Goal: Transaction & Acquisition: Book appointment/travel/reservation

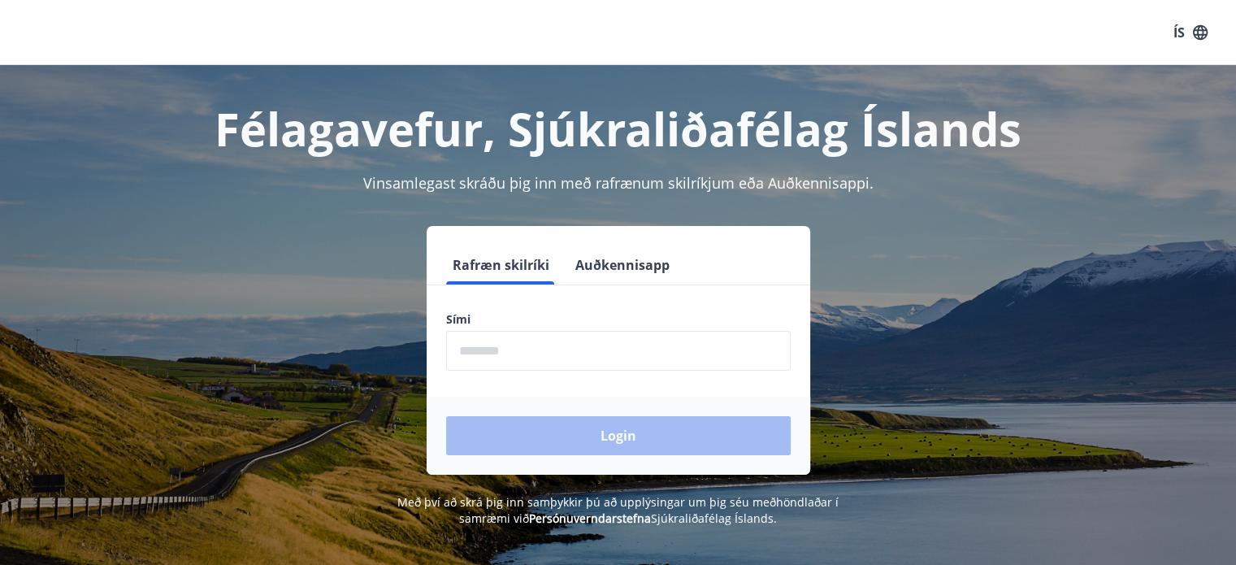
click at [514, 350] on input "phone" at bounding box center [618, 351] width 345 height 40
type input "********"
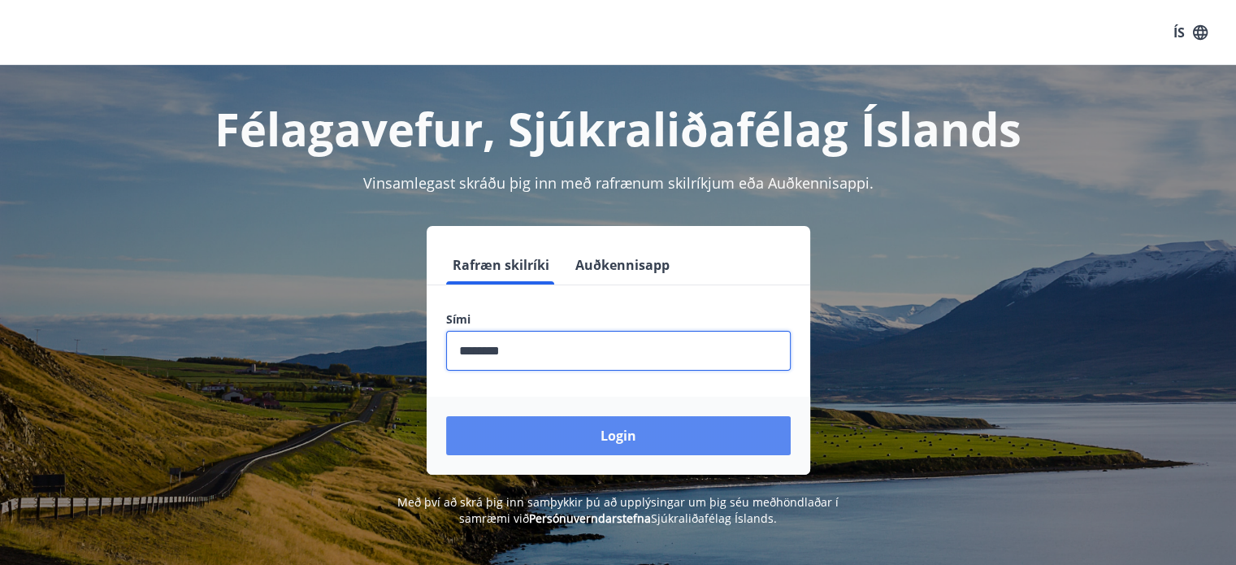
click at [540, 428] on button "Login" at bounding box center [618, 435] width 345 height 39
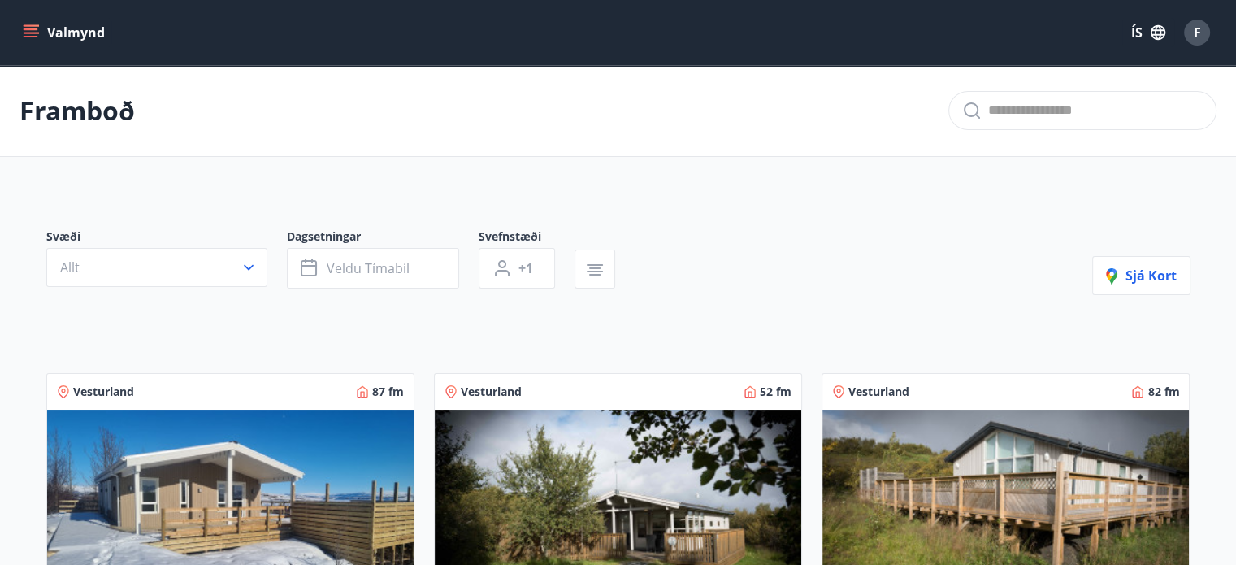
click at [42, 35] on button "Valmynd" at bounding box center [66, 32] width 92 height 29
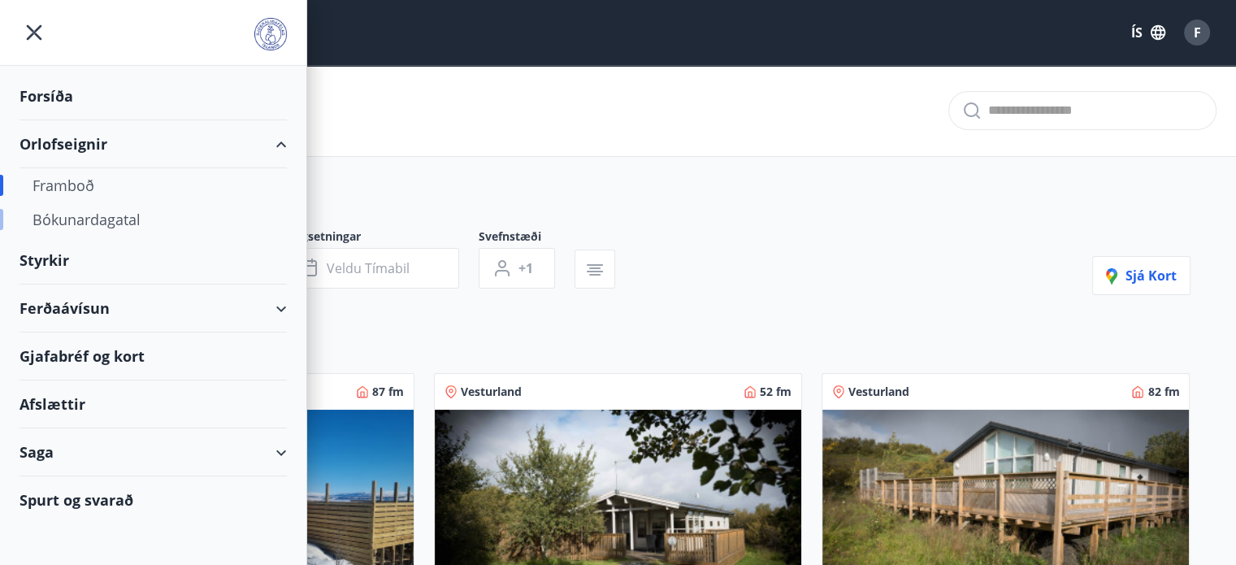
click at [114, 210] on div "Bókunardagatal" at bounding box center [153, 219] width 241 height 34
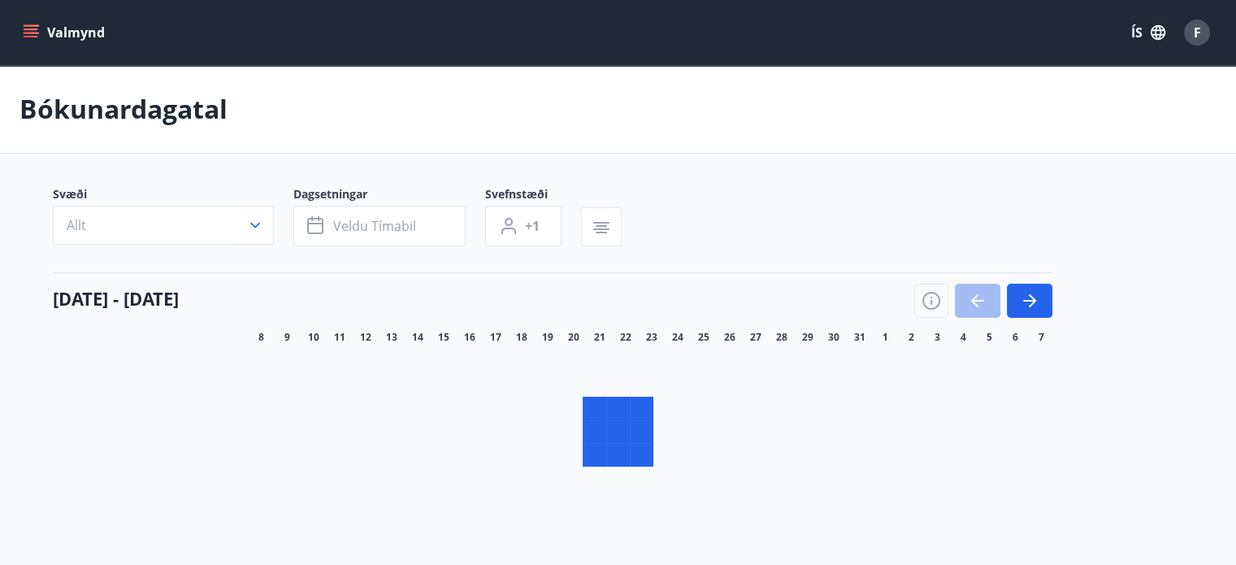
click at [33, 18] on div "Valmynd" at bounding box center [66, 32] width 92 height 29
click at [41, 38] on button "Valmynd" at bounding box center [66, 32] width 92 height 29
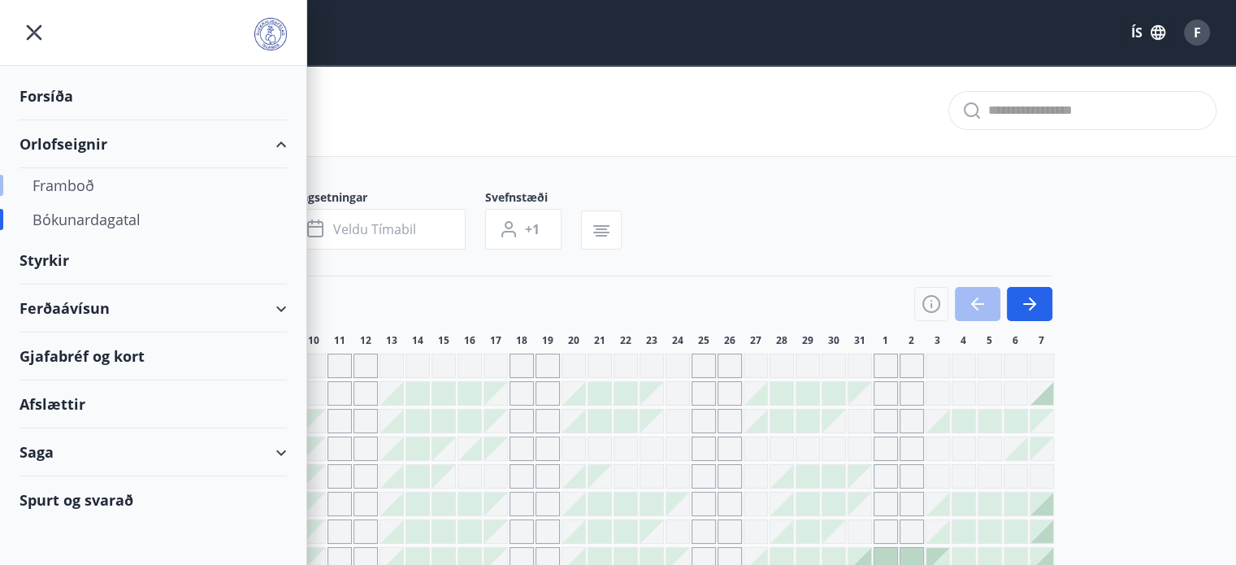
click at [35, 33] on icon "menu" at bounding box center [34, 32] width 3 height 3
click at [73, 184] on div "Framboð" at bounding box center [153, 185] width 241 height 34
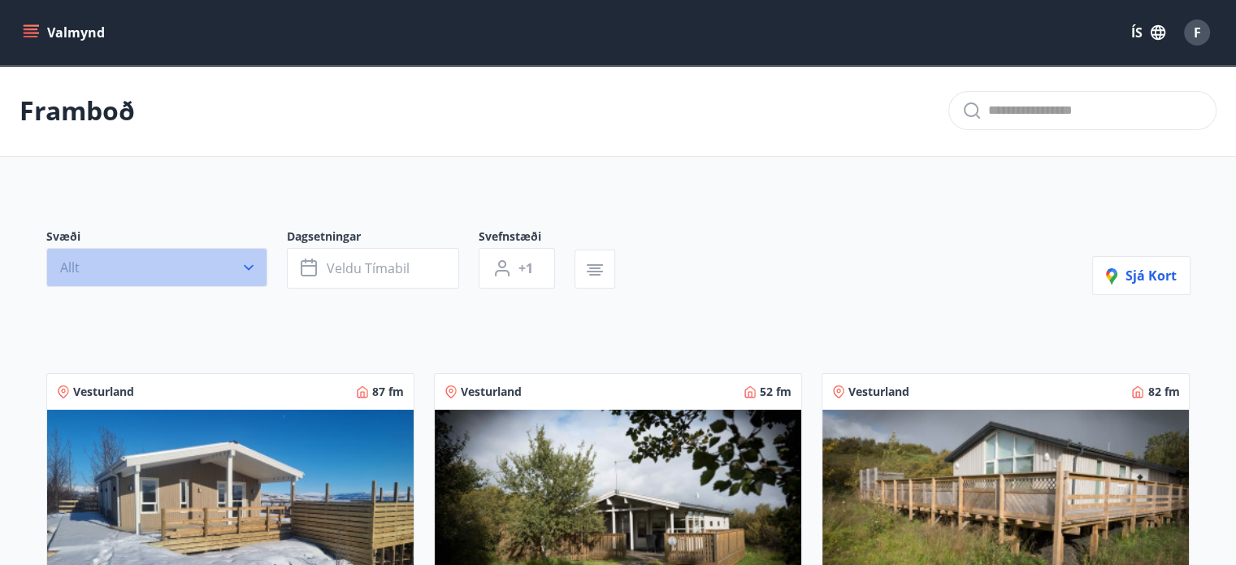
click at [247, 266] on icon "button" at bounding box center [249, 267] width 16 height 16
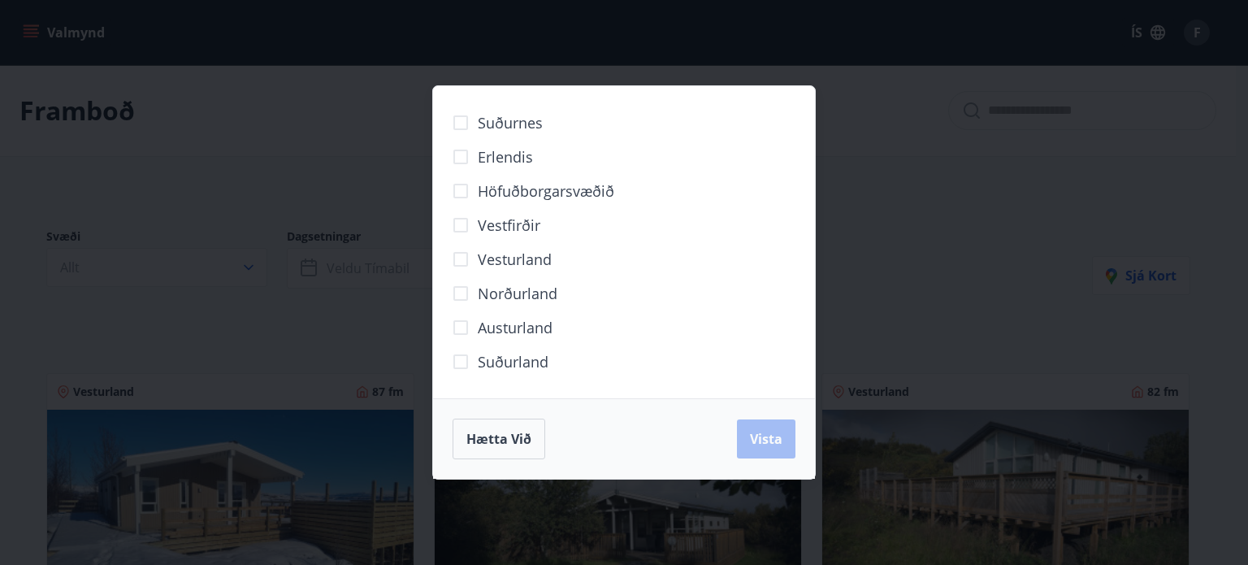
click at [268, 351] on div "Suðurnes Erlendis Höfuðborgarsvæðið [GEOGRAPHIC_DATA] [GEOGRAPHIC_DATA] [GEOGRA…" at bounding box center [624, 282] width 1248 height 565
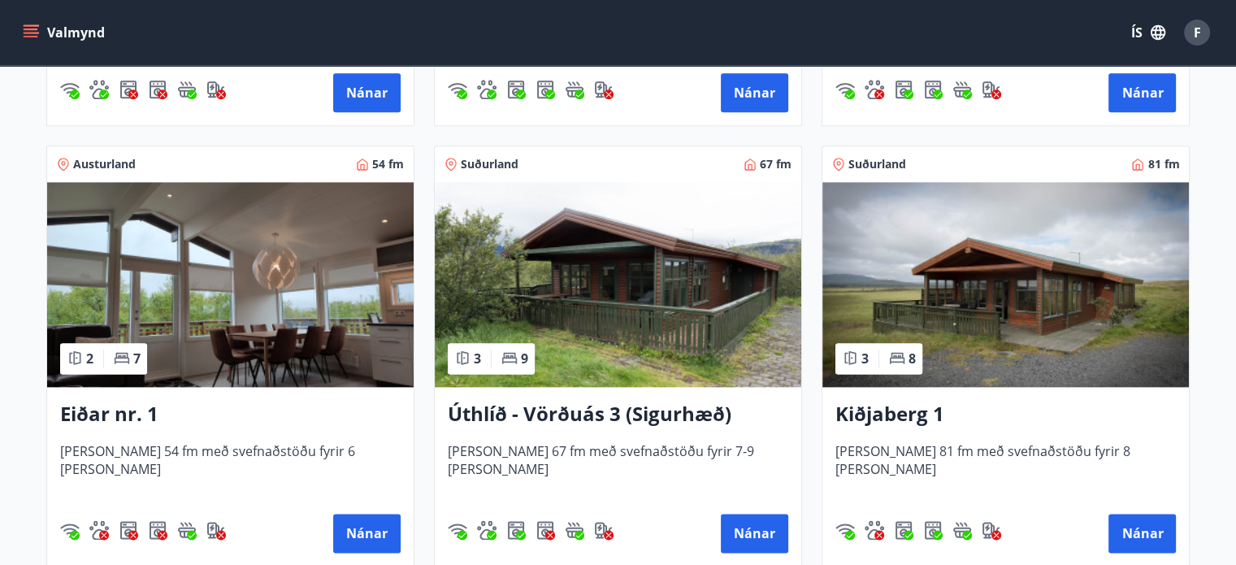
scroll to position [2194, 0]
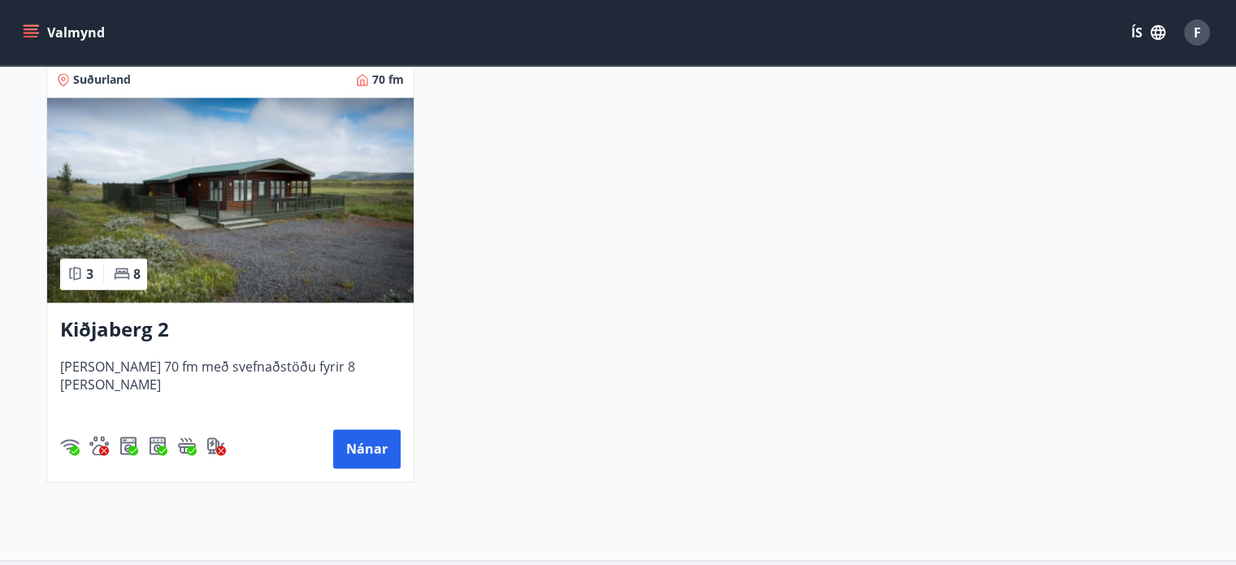
scroll to position [2519, 0]
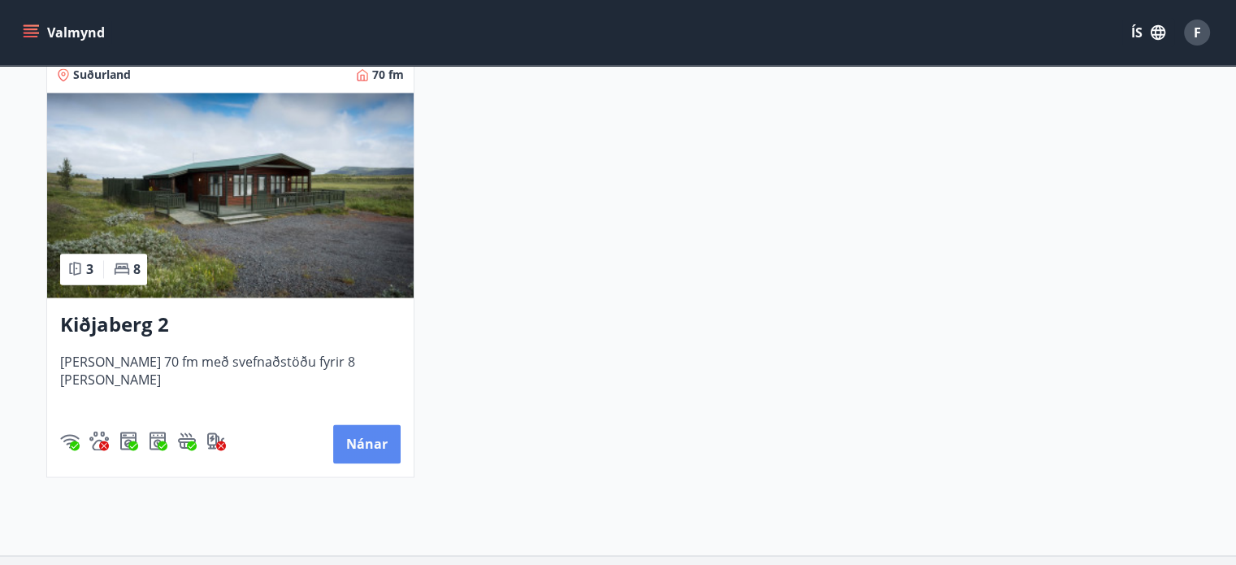
click at [371, 441] on button "Nánar" at bounding box center [366, 443] width 67 height 39
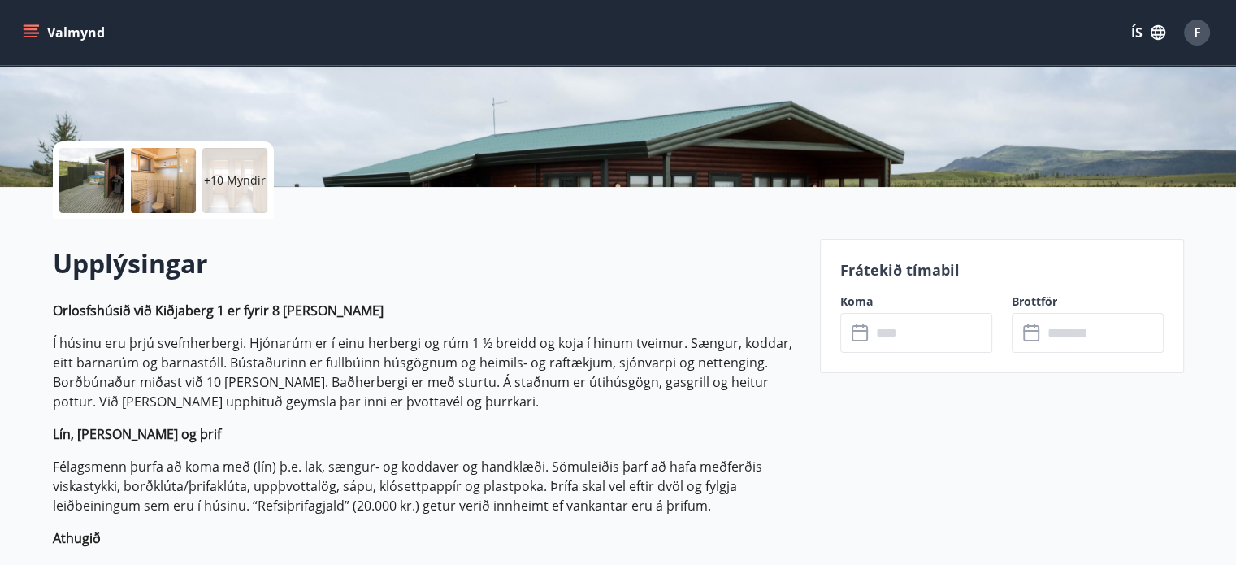
scroll to position [325, 0]
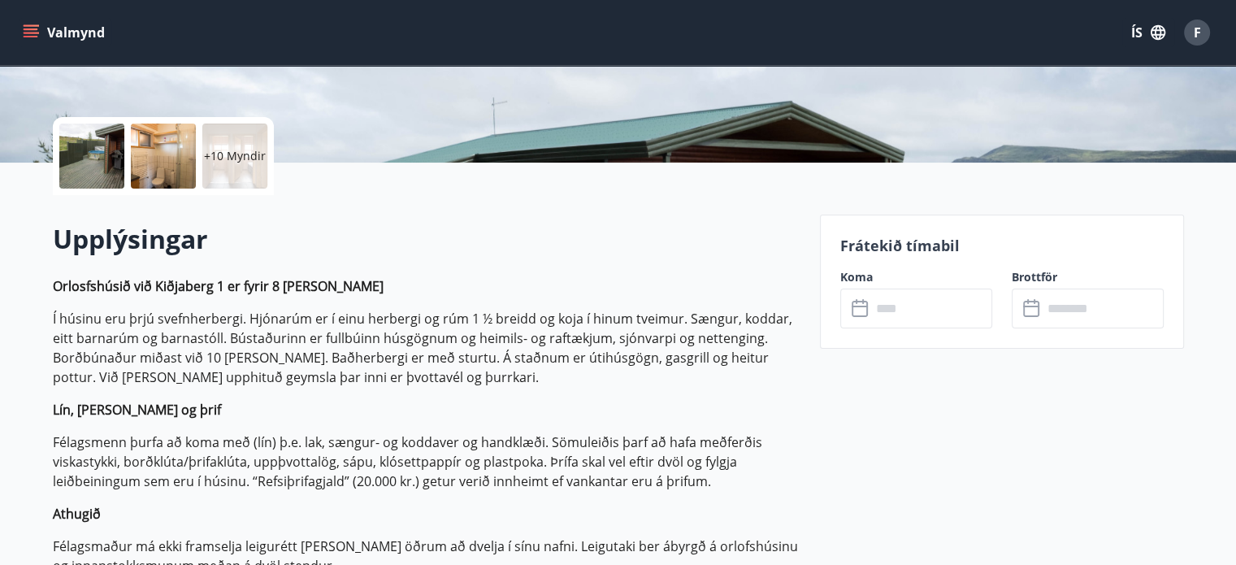
click at [979, 307] on input "text" at bounding box center [931, 309] width 121 height 40
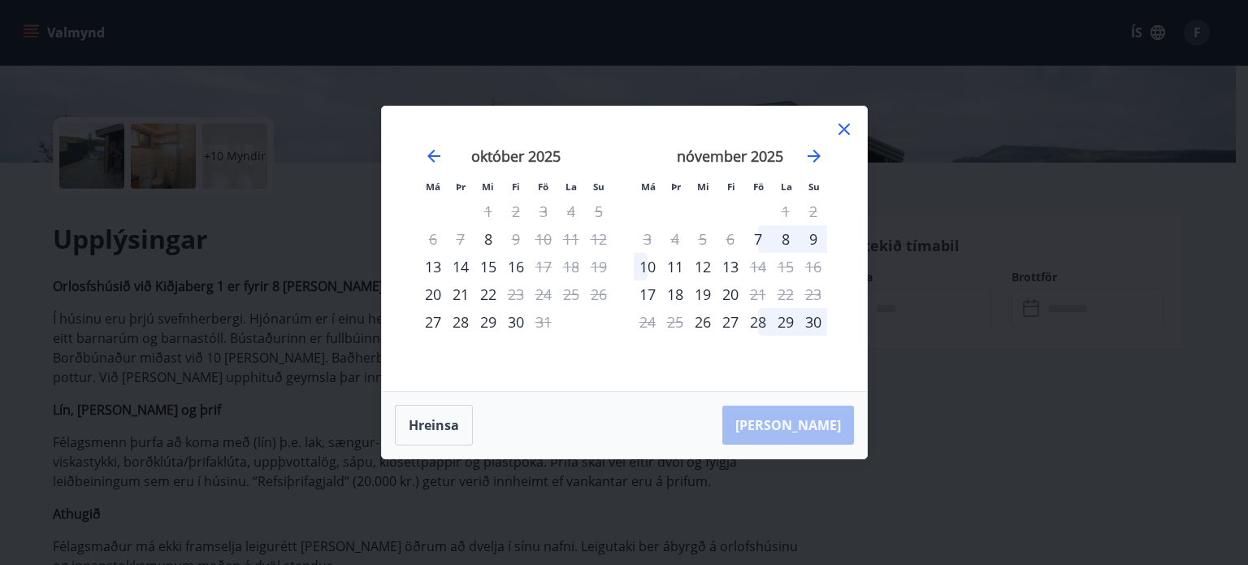
click at [842, 130] on icon at bounding box center [844, 129] width 11 height 11
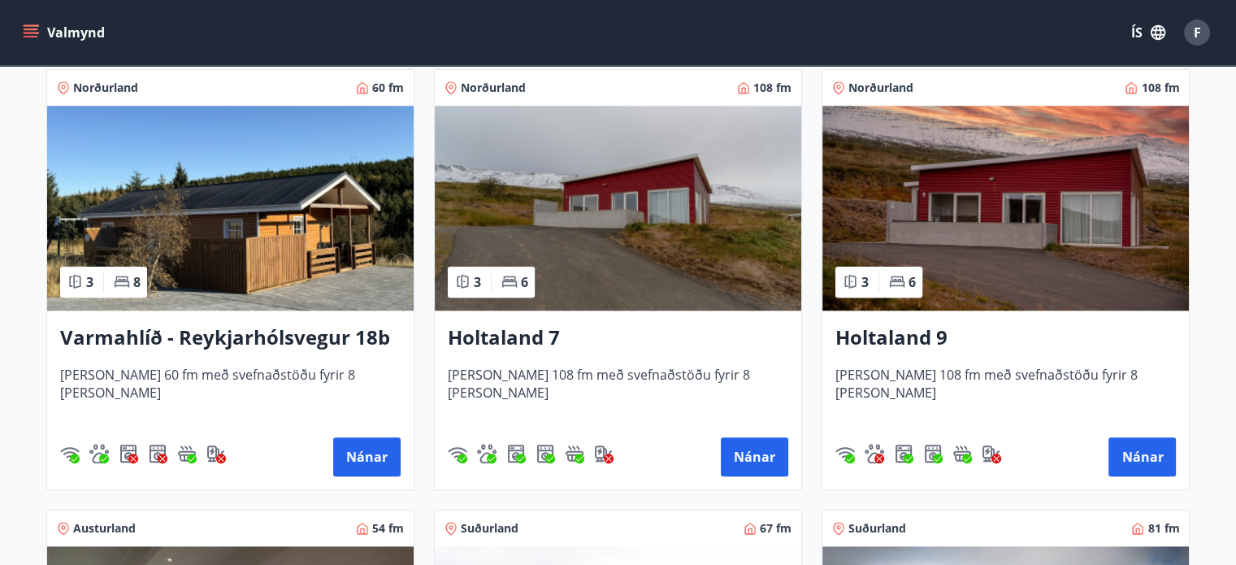
click at [702, 257] on img at bounding box center [618, 208] width 367 height 205
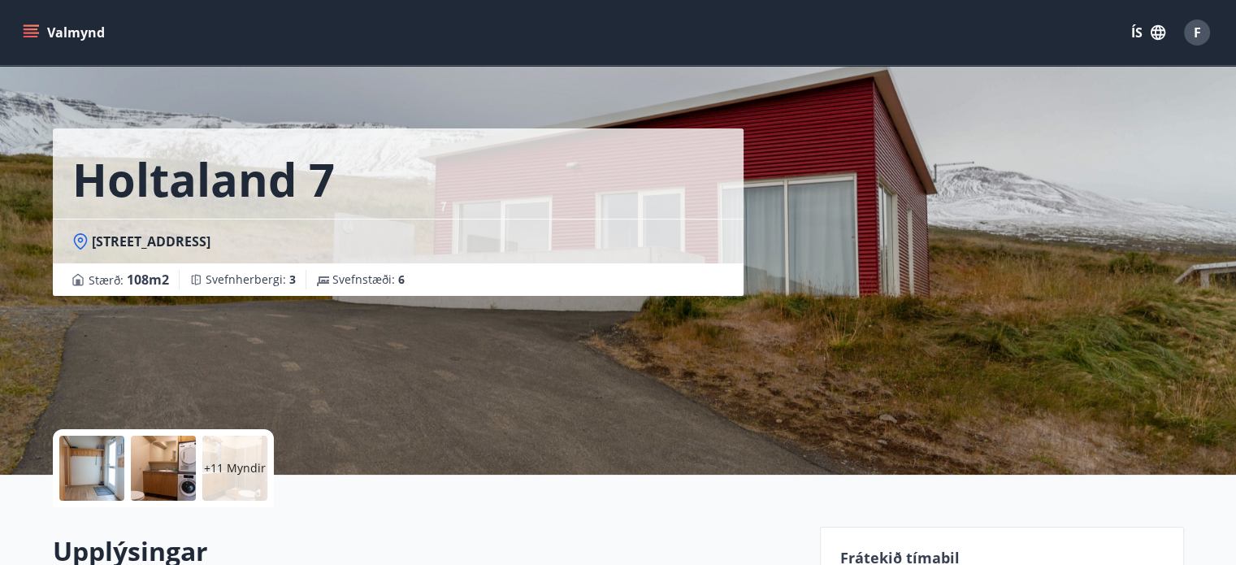
scroll to position [325, 0]
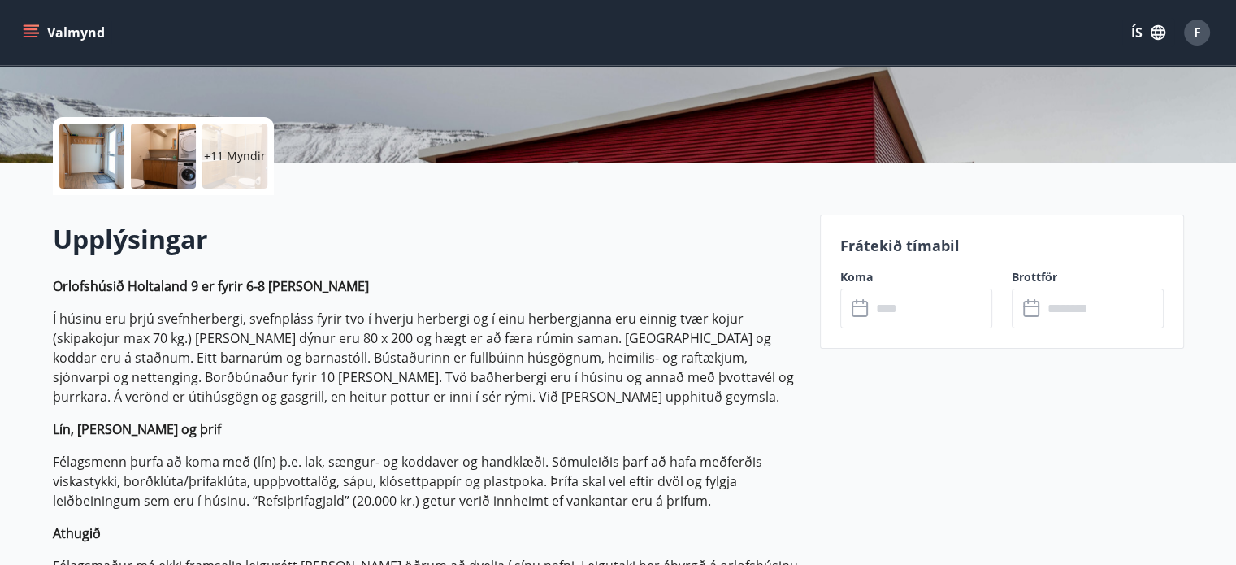
click at [915, 313] on input "text" at bounding box center [931, 309] width 121 height 40
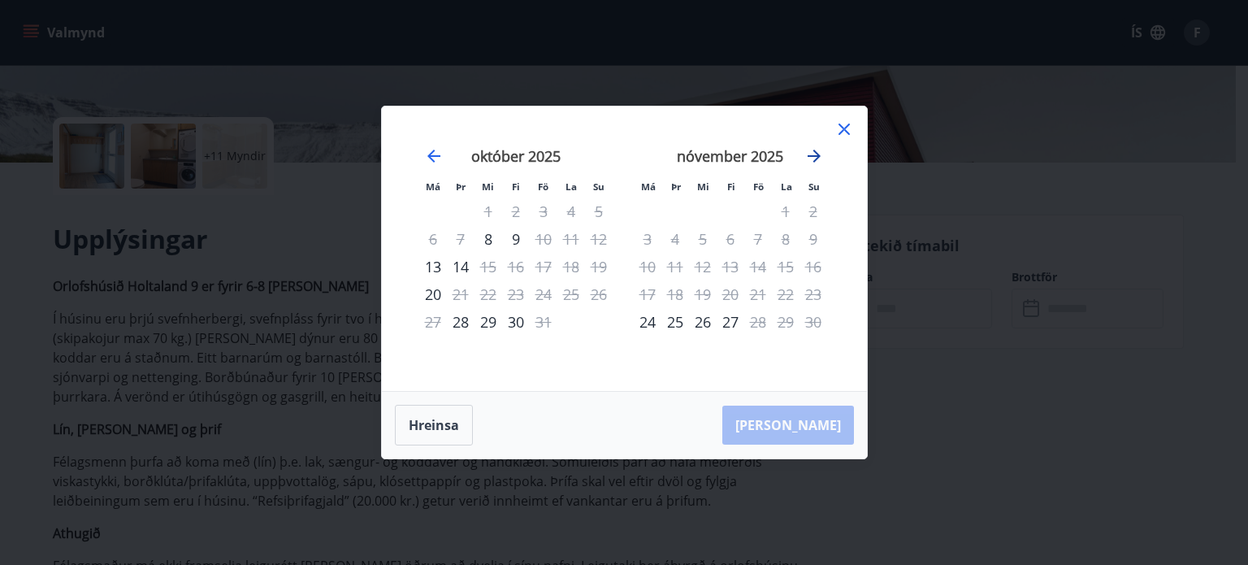
click at [809, 155] on icon "Move forward to switch to the next month." at bounding box center [815, 156] width 20 height 20
click at [431, 150] on icon "Move backward to switch to the previous month." at bounding box center [434, 156] width 20 height 20
click at [267, 240] on div "Má Þr Mi Fi Fö La Su Má Þr Mi Fi Fö La Su [DATE] 1 2 3 4 5 6 7 8 9 10 11 12 13 …" at bounding box center [624, 282] width 1248 height 565
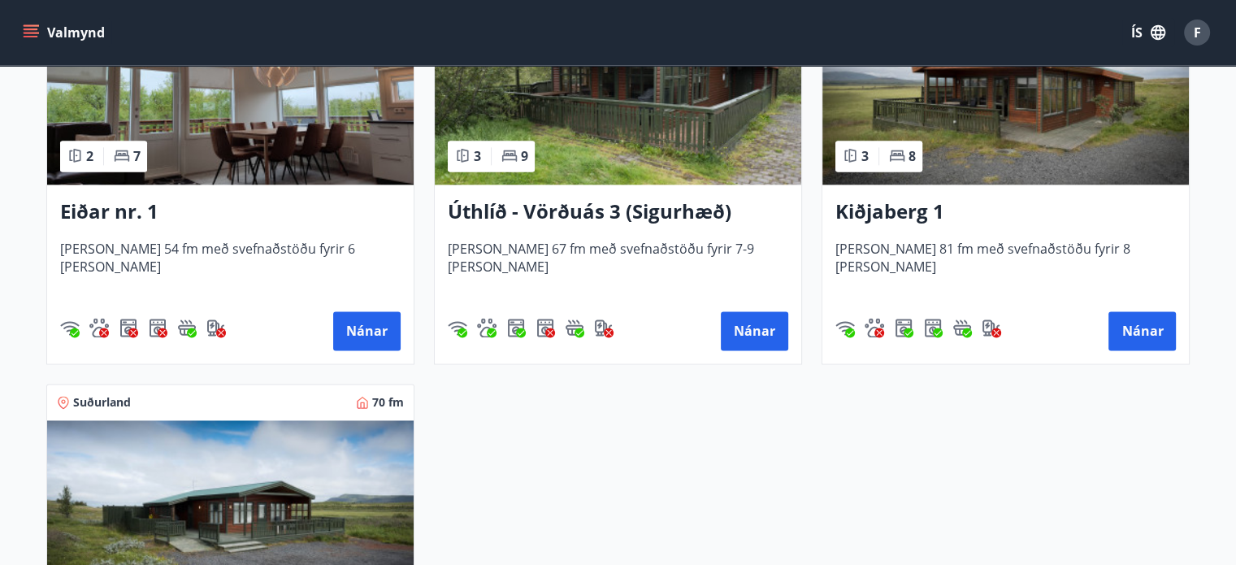
scroll to position [2194, 0]
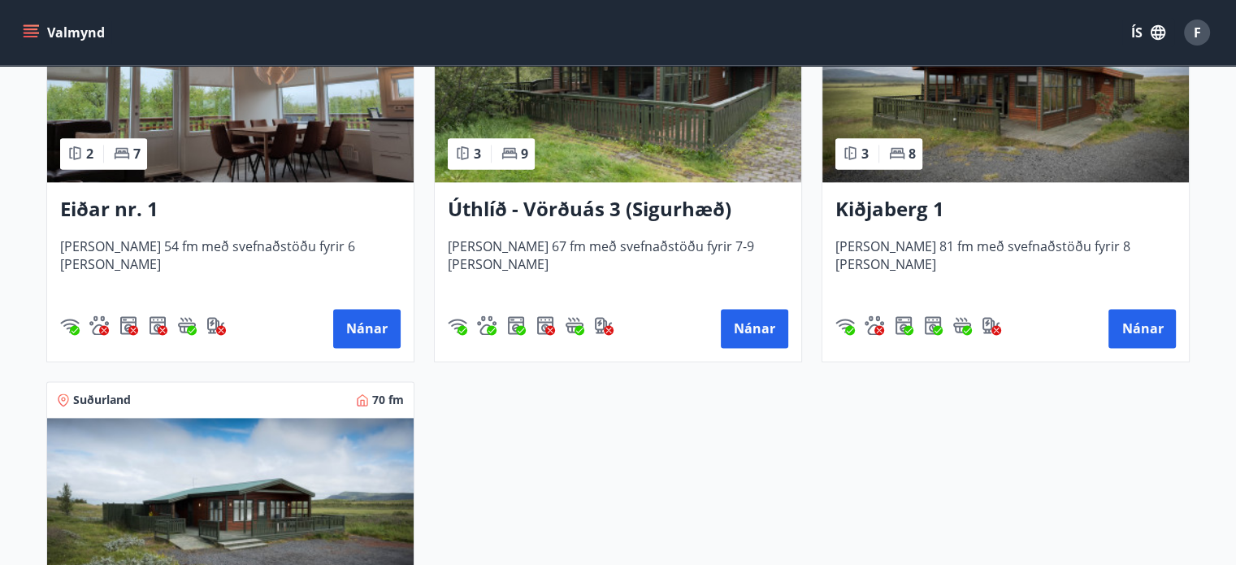
click at [1079, 127] on img at bounding box center [1005, 79] width 367 height 205
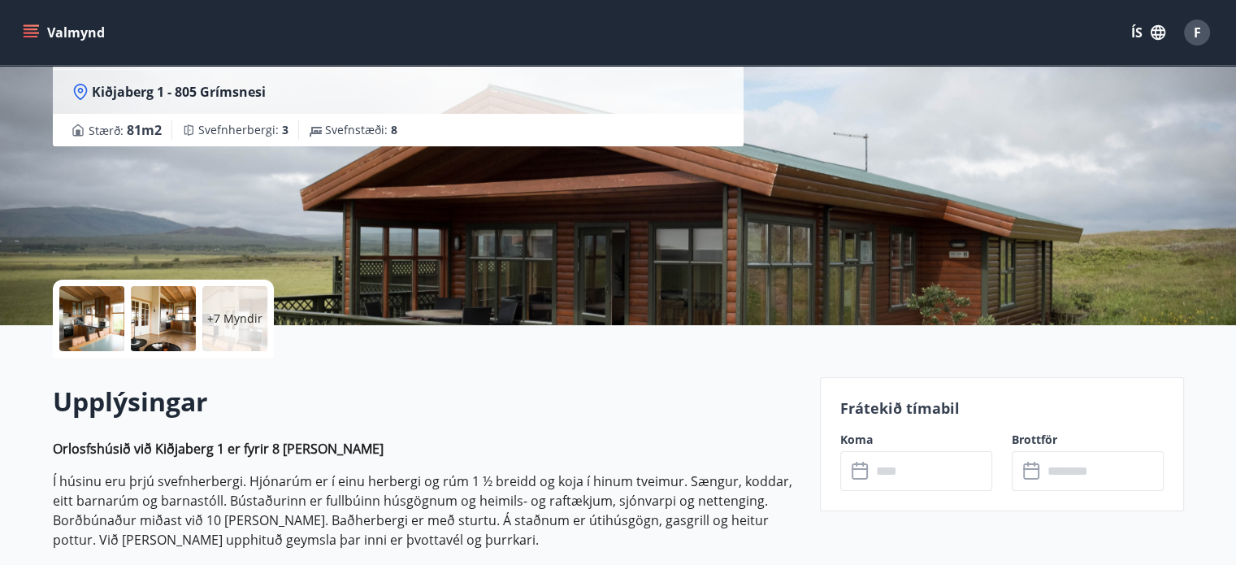
scroll to position [325, 0]
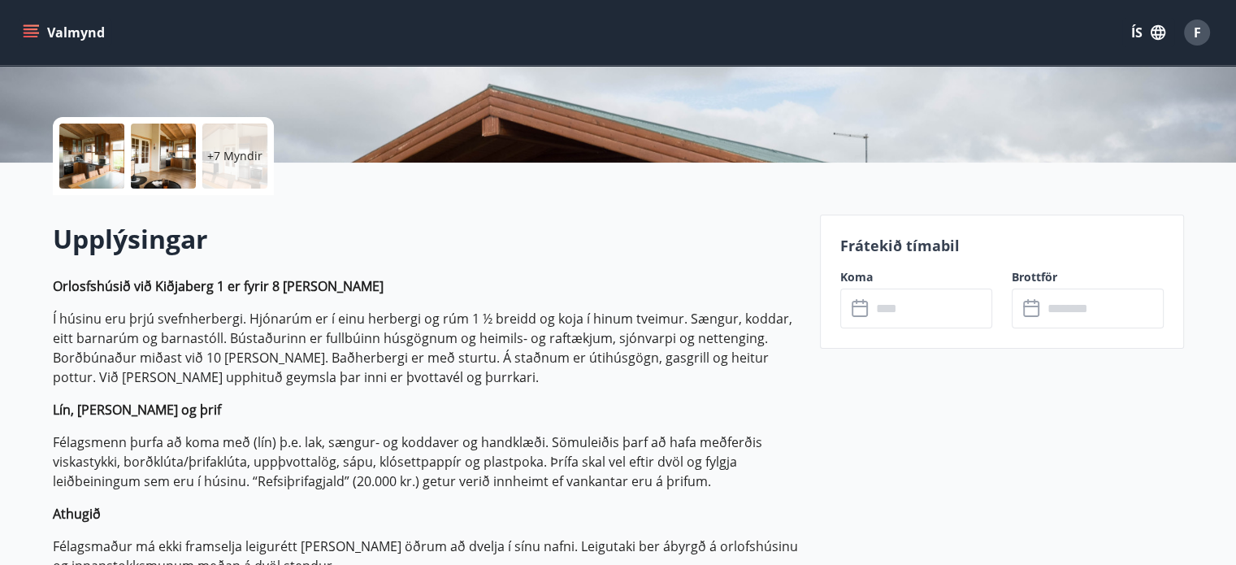
click at [879, 322] on input "text" at bounding box center [931, 309] width 121 height 40
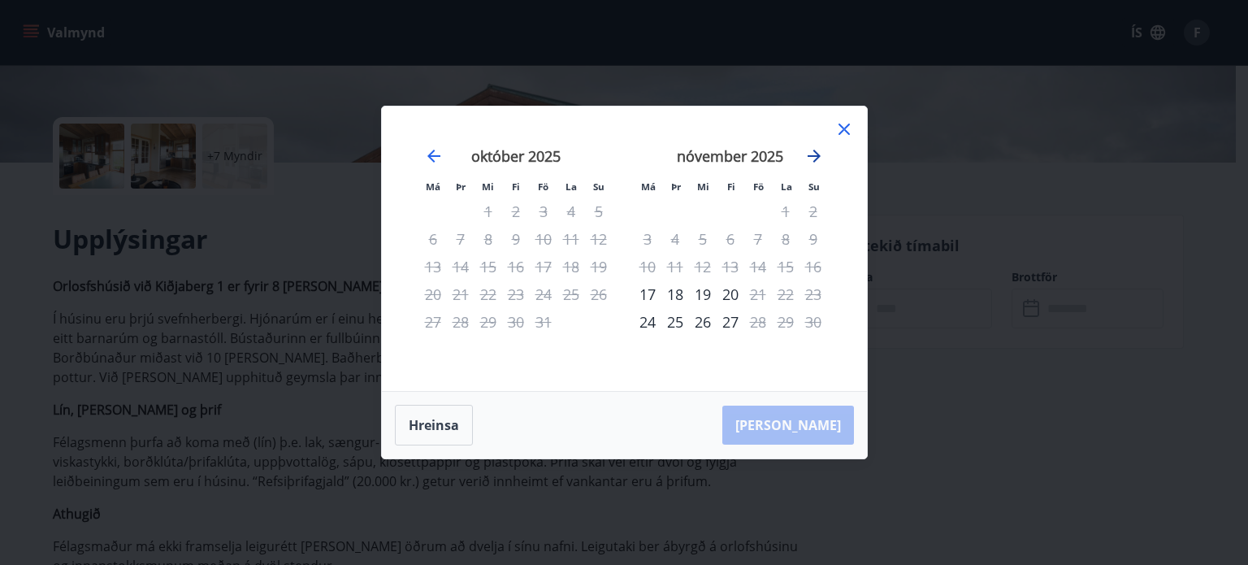
click at [822, 162] on icon "Move forward to switch to the next month." at bounding box center [815, 156] width 20 height 20
click at [429, 159] on icon "Move backward to switch to the previous month." at bounding box center [434, 156] width 20 height 20
click at [279, 228] on div "Má Þr Mi Fi Fö La Su Má Þr Mi Fi Fö La Su [DATE] 1 2 3 4 5 6 7 8 9 10 11 12 13 …" at bounding box center [624, 282] width 1248 height 565
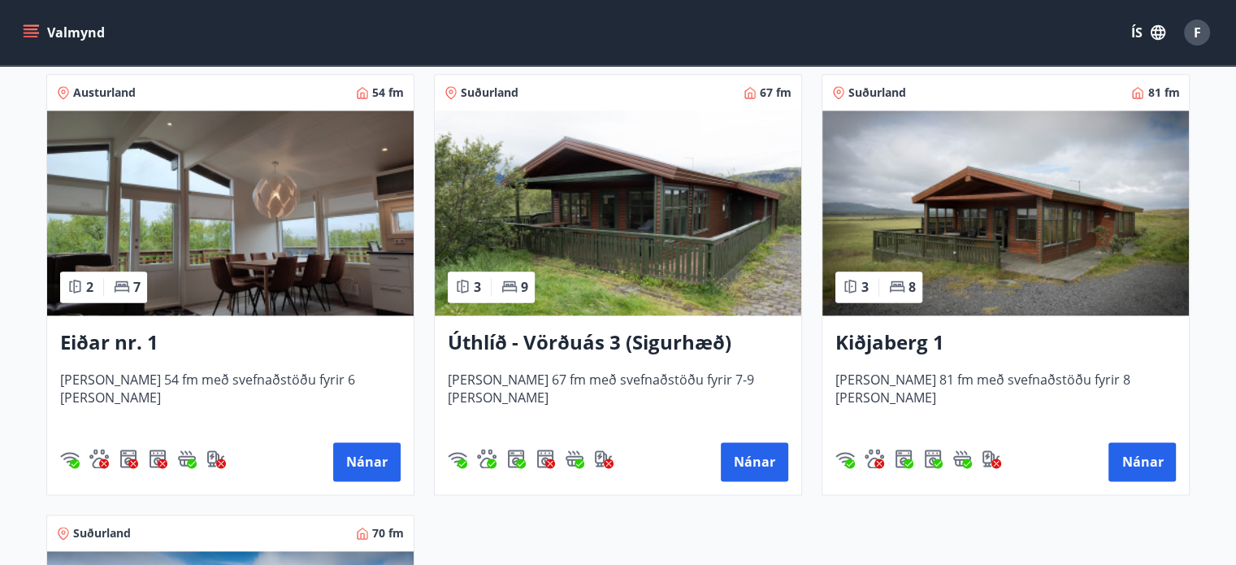
scroll to position [2194, 0]
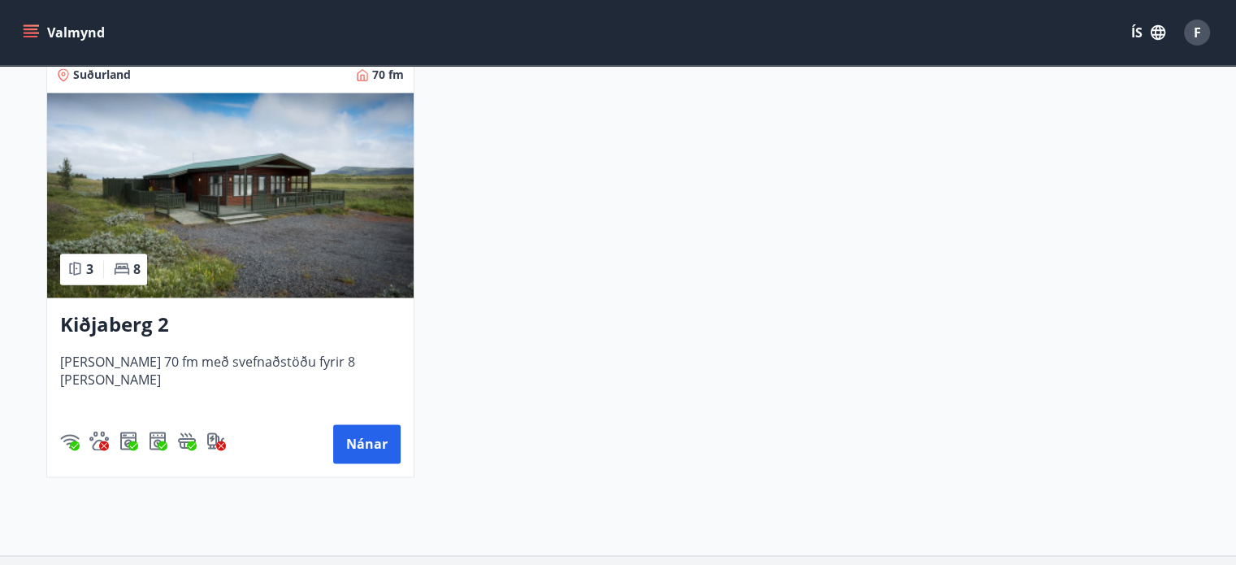
click at [290, 191] on img at bounding box center [230, 195] width 367 height 205
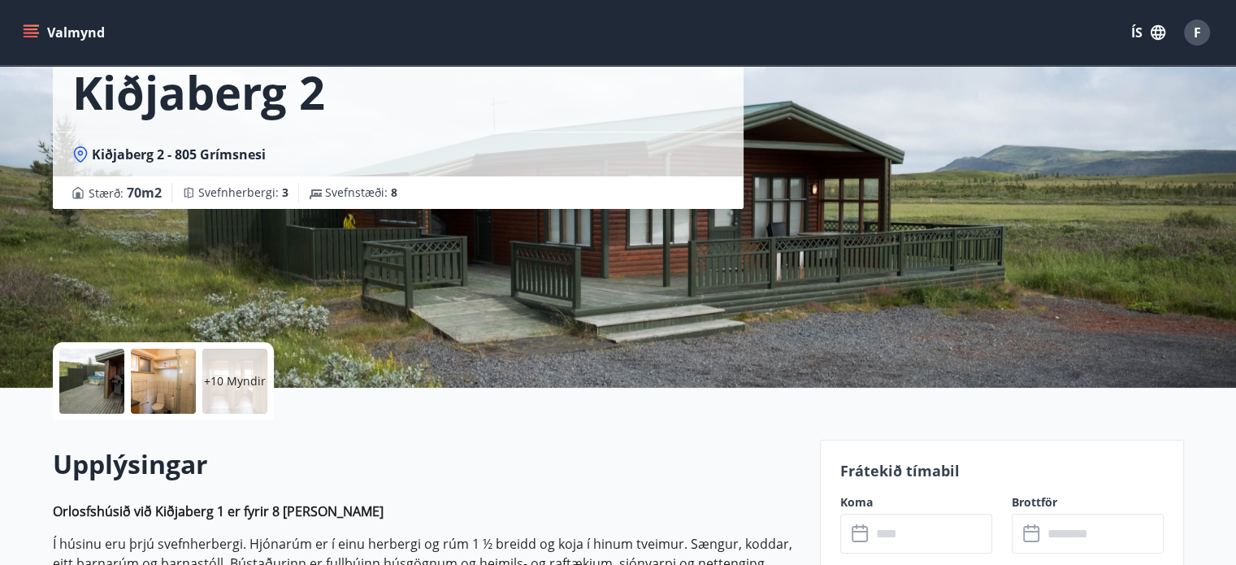
scroll to position [325, 0]
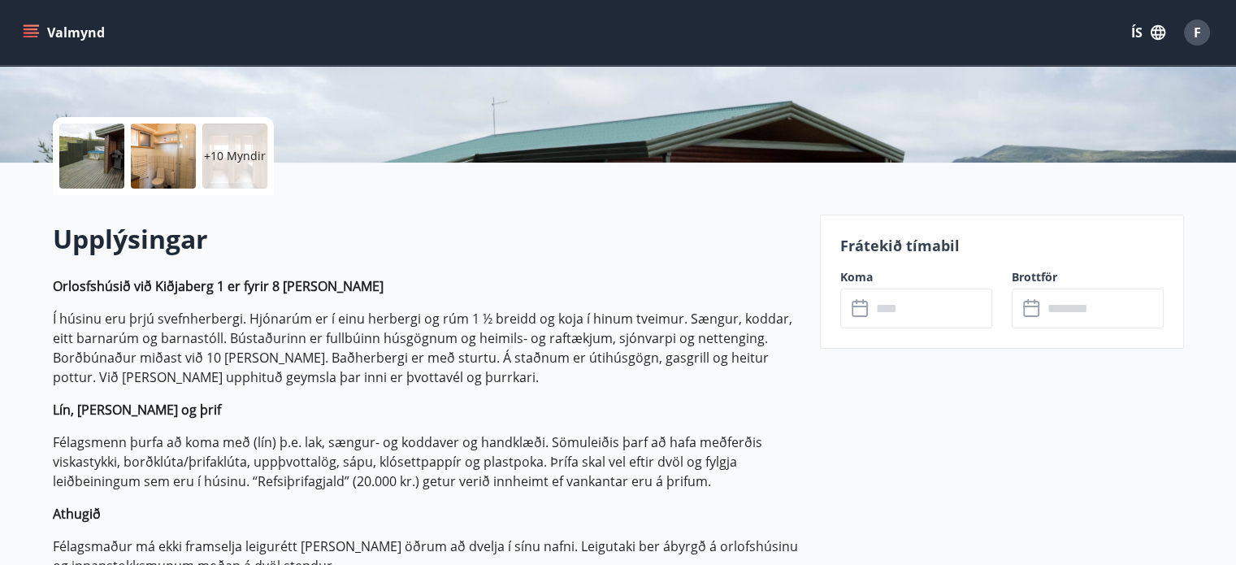
click at [914, 315] on input "text" at bounding box center [931, 309] width 121 height 40
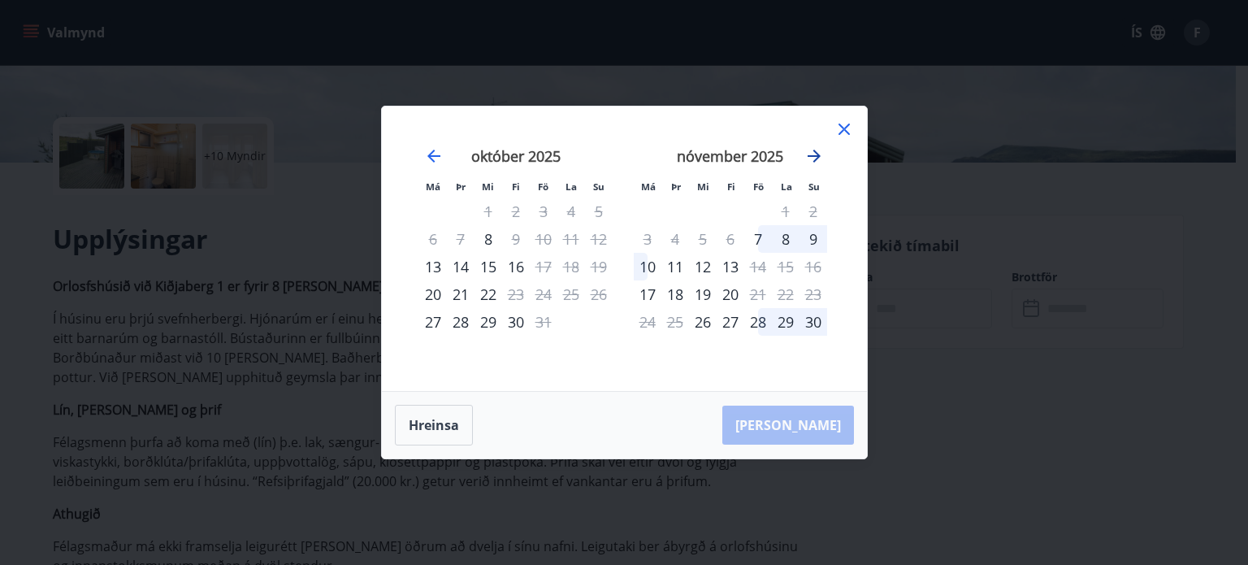
click at [808, 155] on icon "Move forward to switch to the next month." at bounding box center [814, 156] width 13 height 13
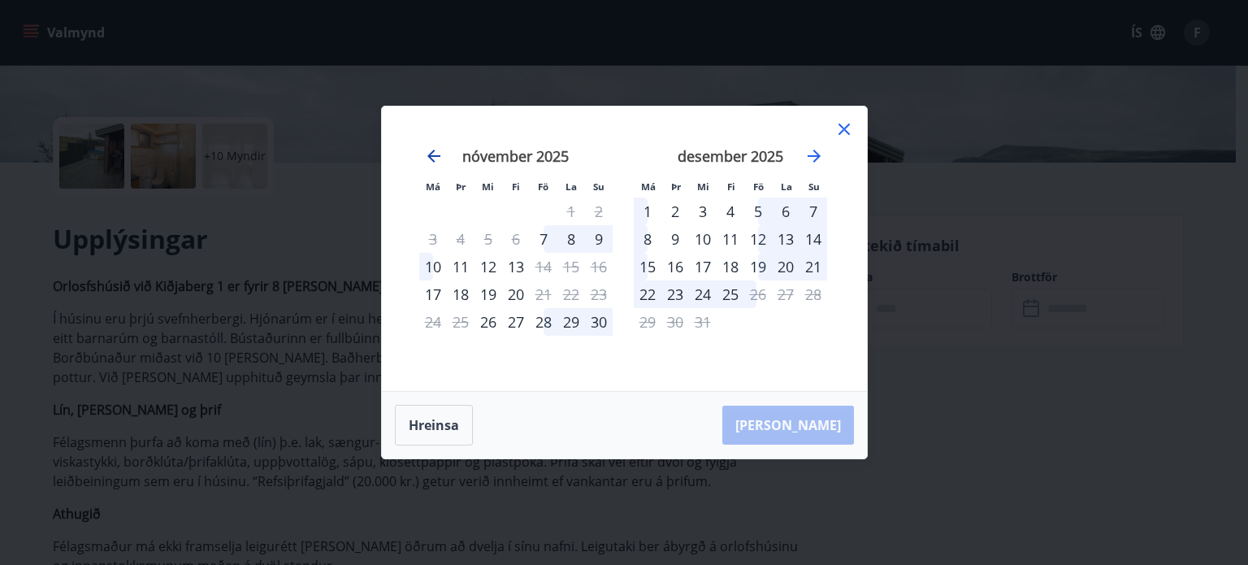
click at [432, 157] on icon "Move backward to switch to the previous month." at bounding box center [433, 156] width 13 height 13
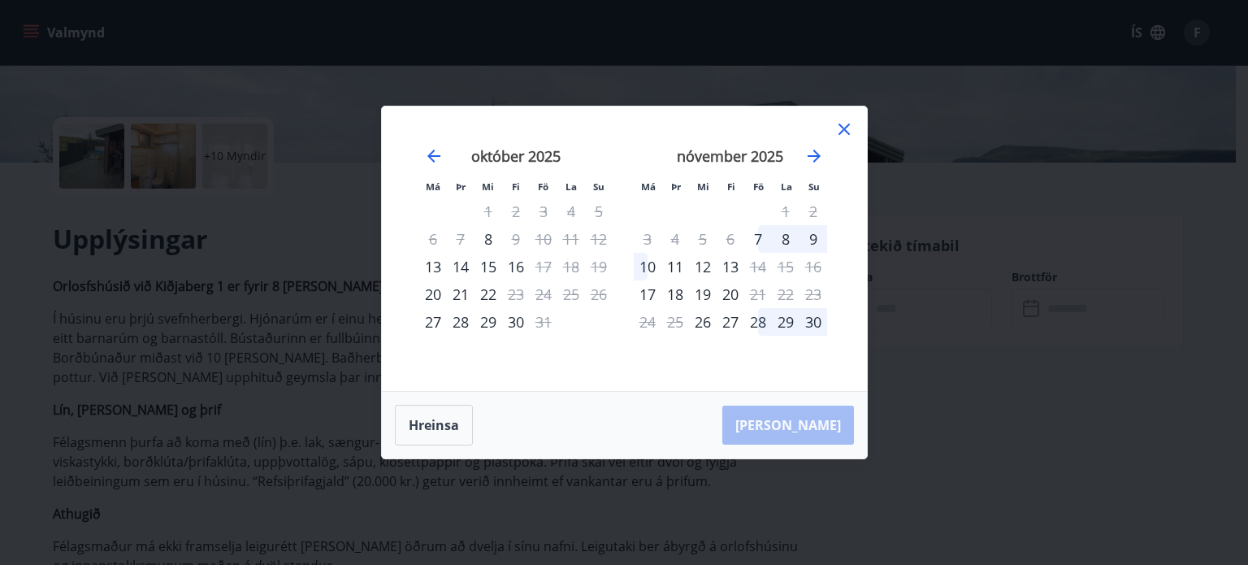
click at [753, 323] on div "28" at bounding box center [758, 322] width 28 height 28
click at [816, 317] on div "30" at bounding box center [814, 322] width 28 height 28
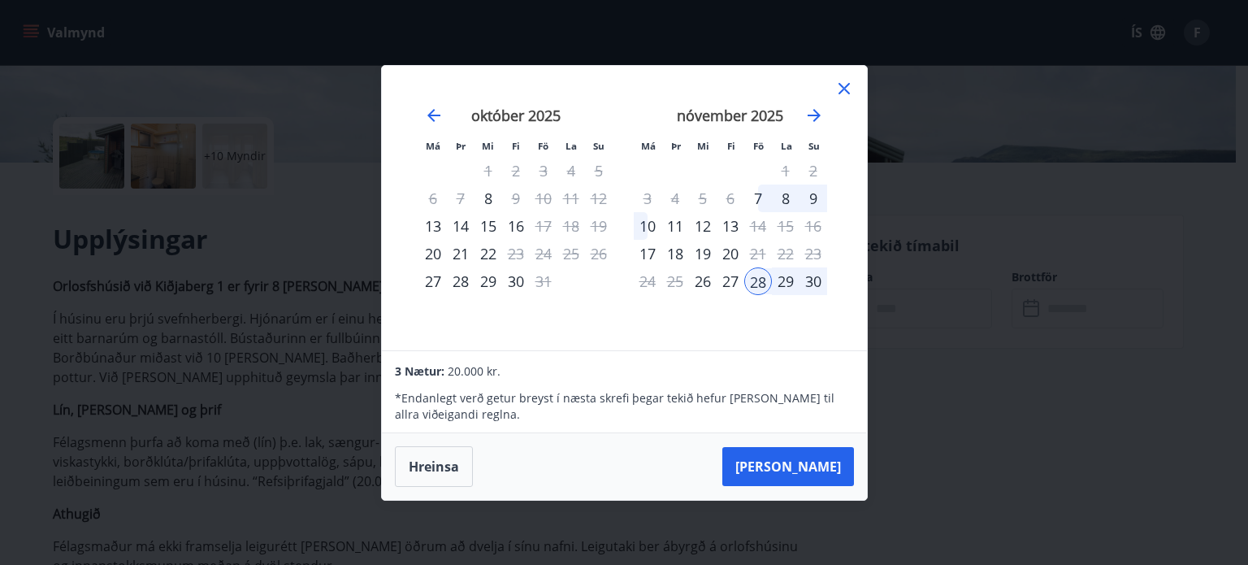
click at [807, 283] on div "30" at bounding box center [814, 281] width 28 height 28
click at [816, 471] on button "[PERSON_NAME]" at bounding box center [789, 466] width 132 height 39
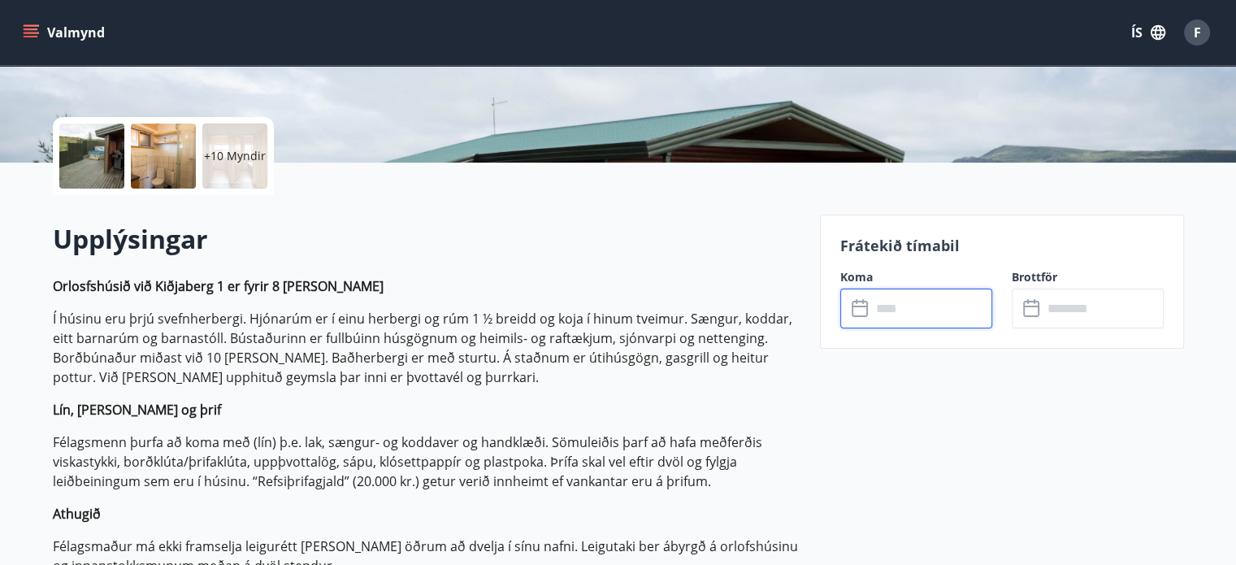
type input "******"
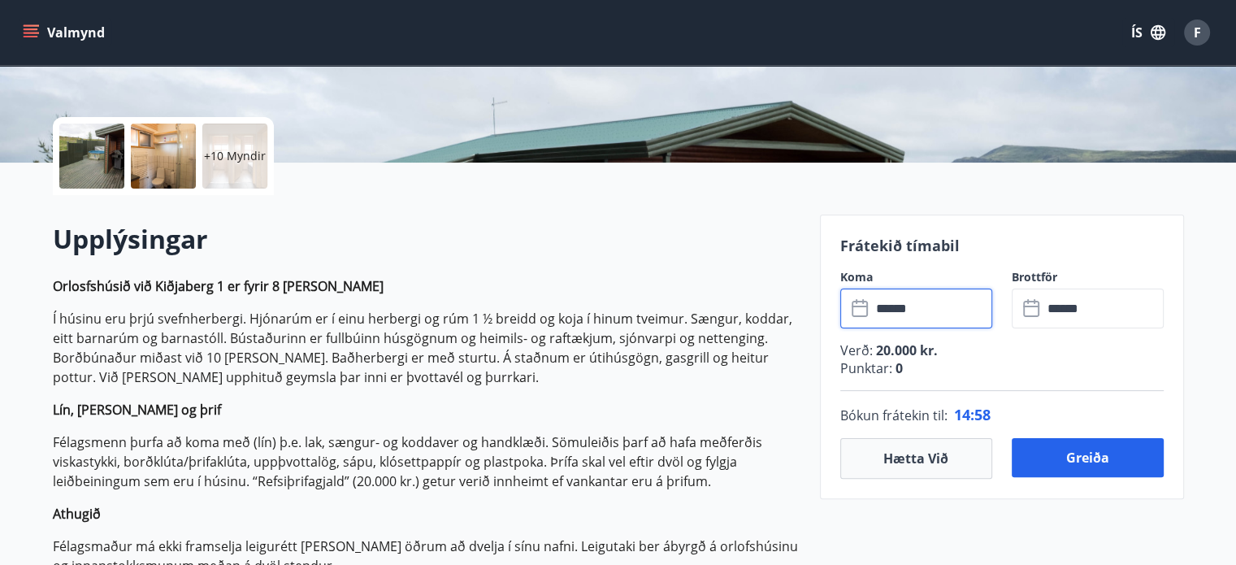
click at [1046, 303] on input "******" at bounding box center [1103, 309] width 121 height 40
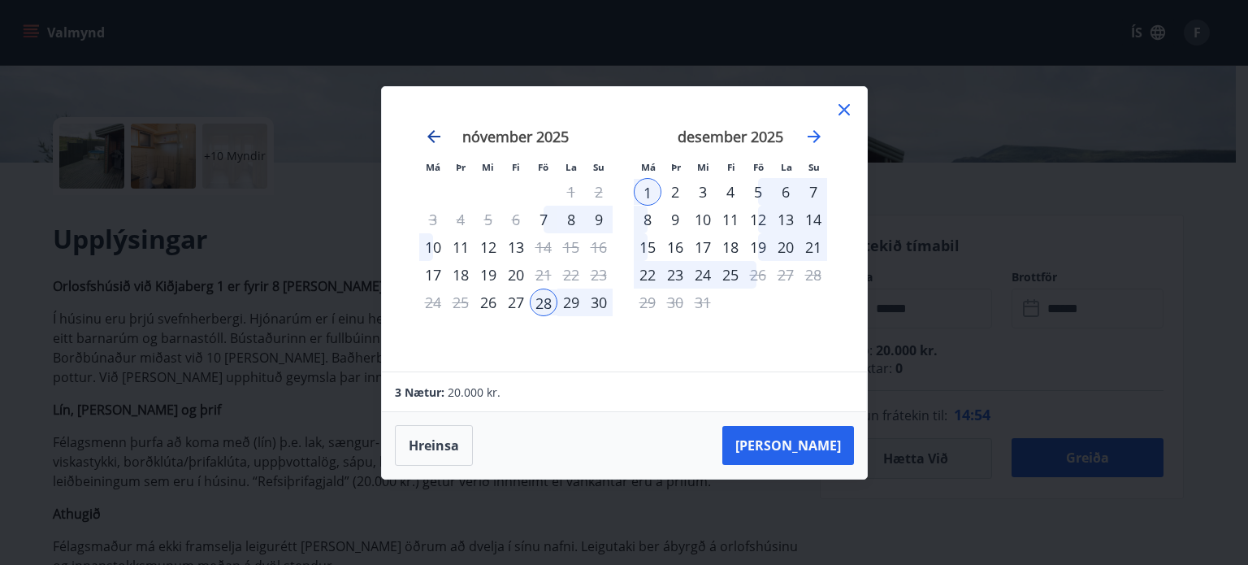
click at [436, 144] on icon "Move backward to switch to the previous month." at bounding box center [434, 137] width 20 height 20
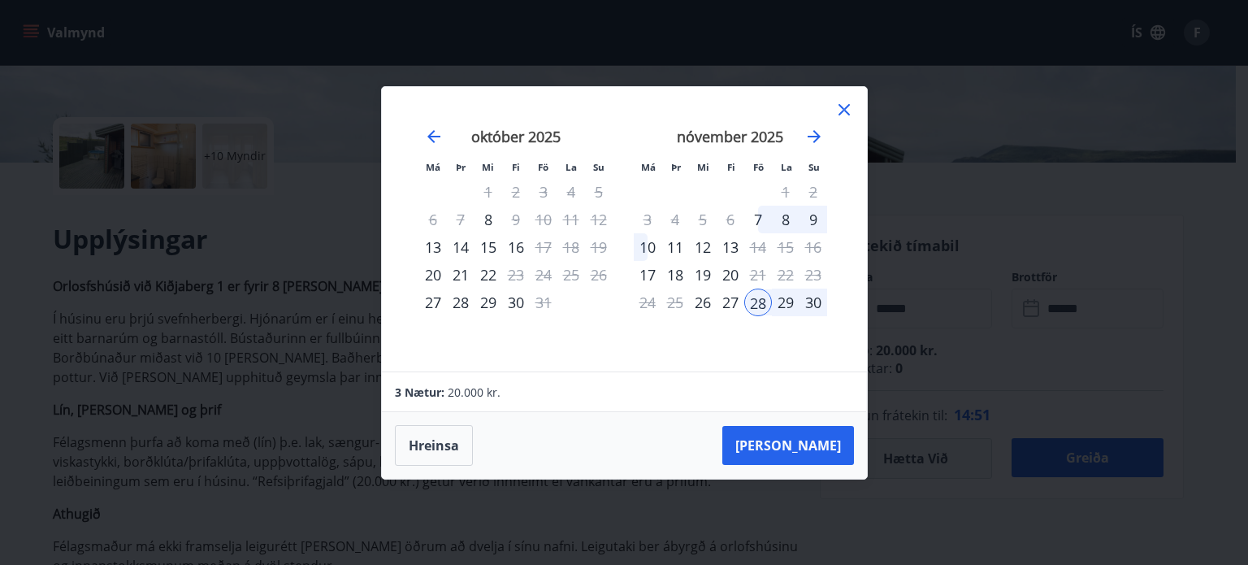
click at [302, 309] on div "Má Þr Mi Fi Fö La Su Má Þr Mi Fi Fö La Su [DATE] 1 2 3 4 5 6 7 8 9 10 11 12 13 …" at bounding box center [624, 282] width 1248 height 565
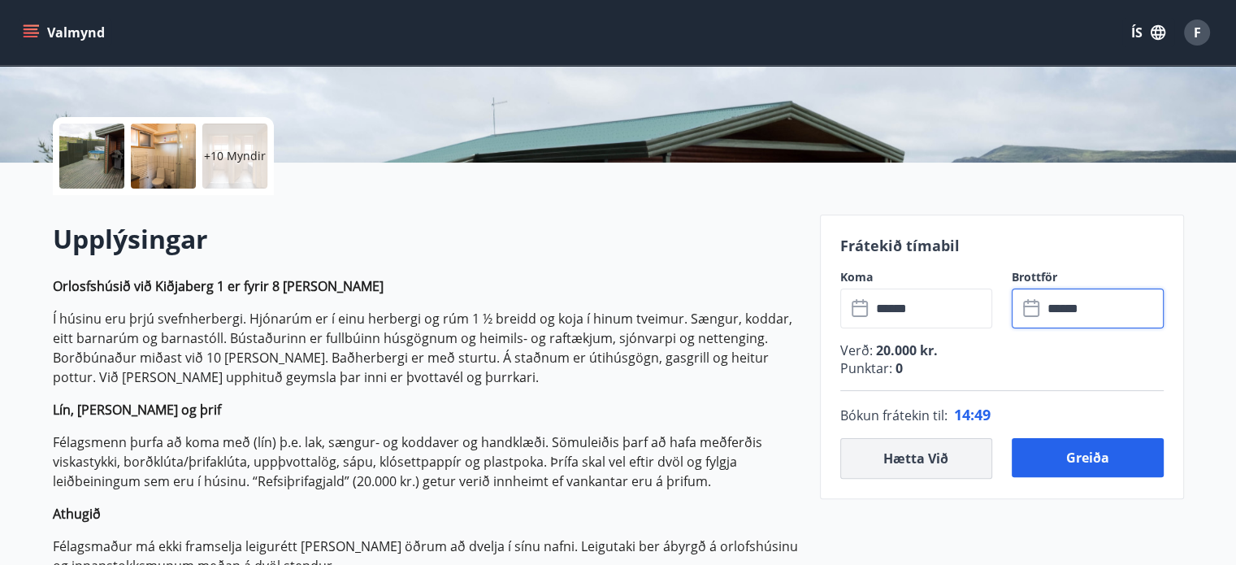
click at [894, 451] on button "Hætta við" at bounding box center [916, 458] width 152 height 41
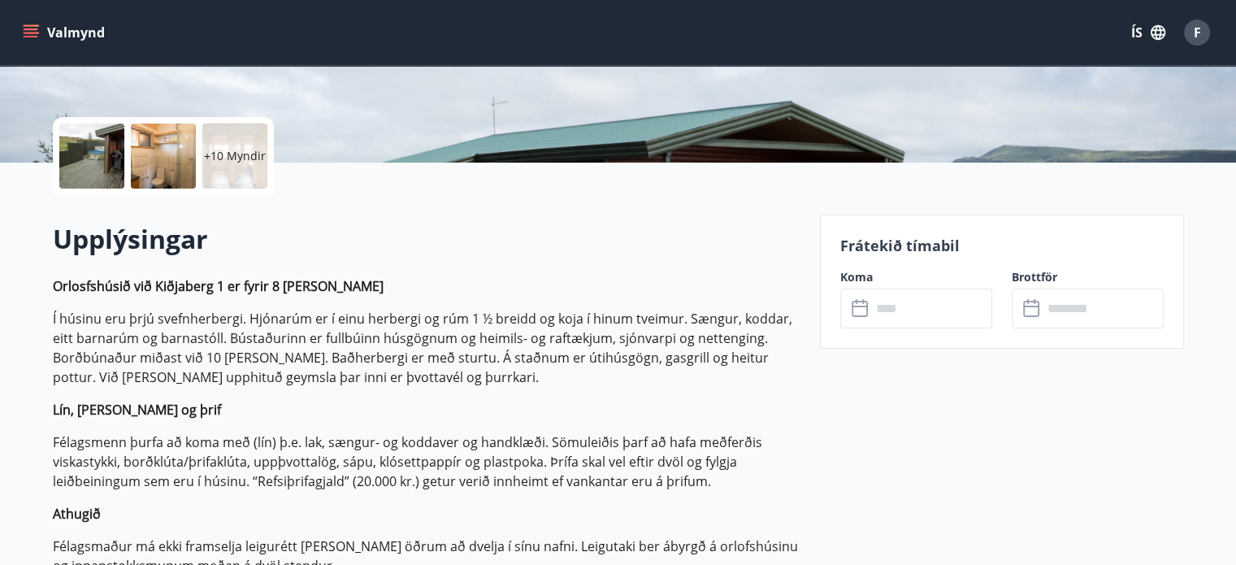
click at [32, 32] on icon "menu" at bounding box center [33, 33] width 18 height 2
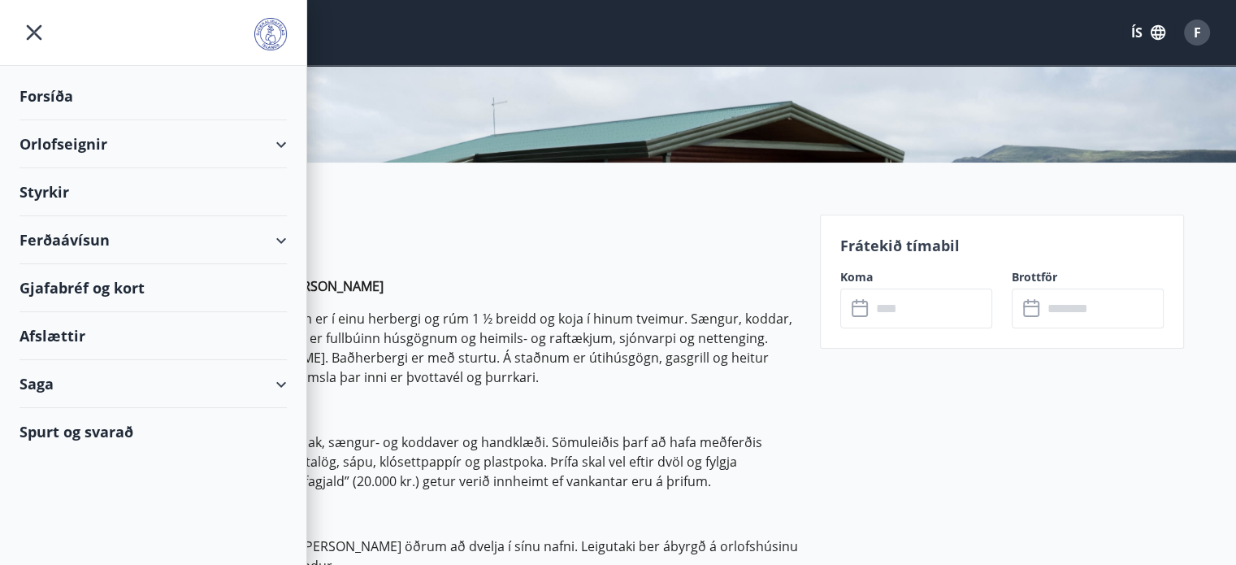
click at [69, 134] on div "Orlofseignir" at bounding box center [153, 144] width 267 height 48
